Goal: Information Seeking & Learning: Learn about a topic

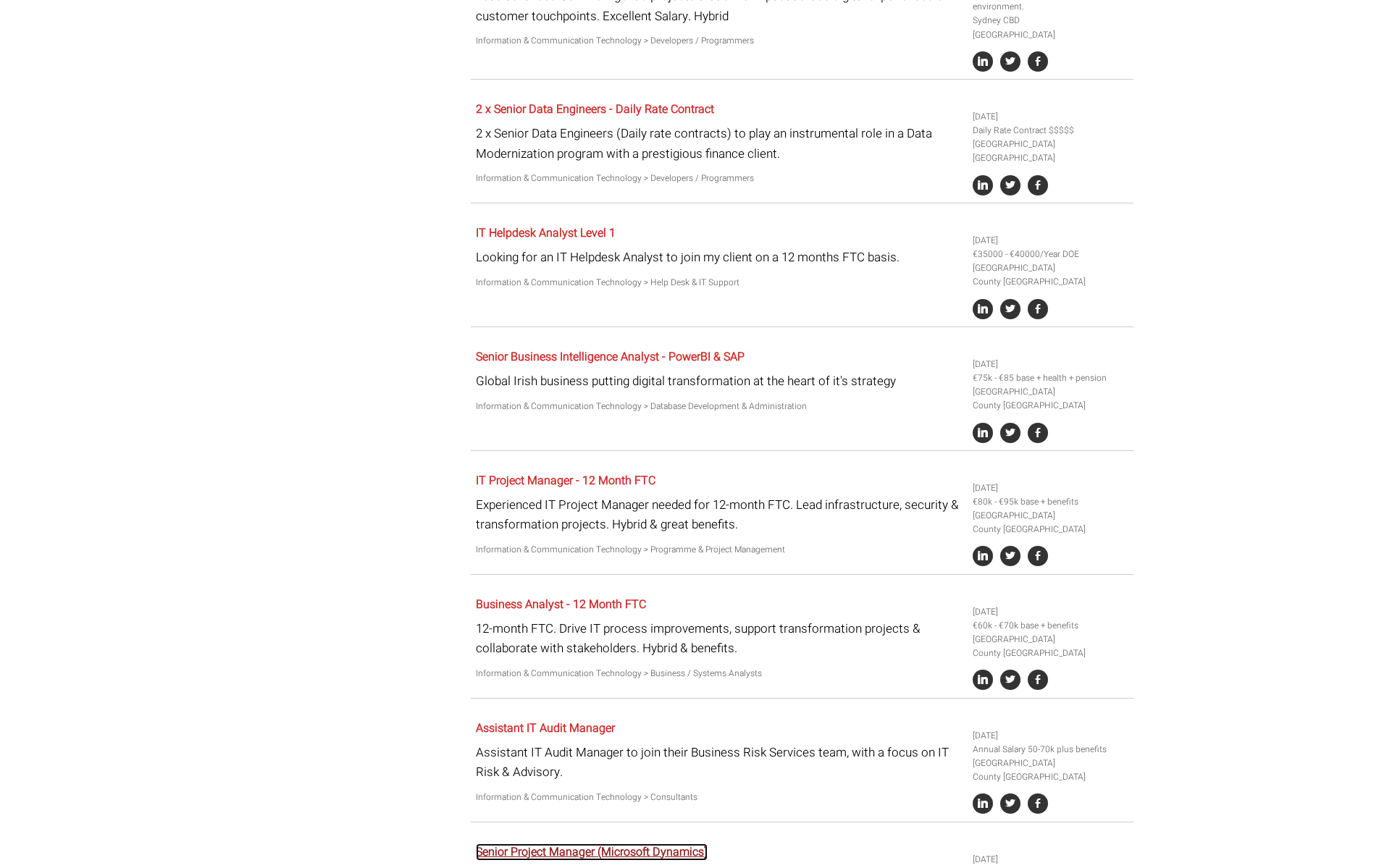
scroll to position [2773, 0]
